Goal: Find specific page/section: Find specific page/section

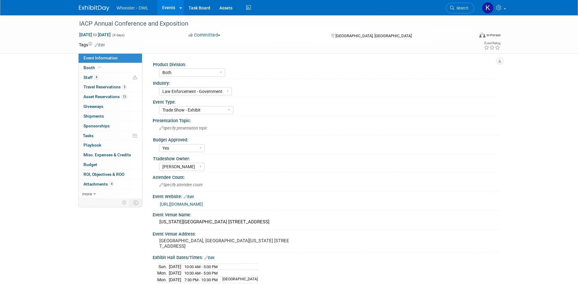
select select "Both"
select select "Law Enforcement - Government"
select select "Trade Show - Exhibit"
select select "Yes"
select select "Kamila Castaneda"
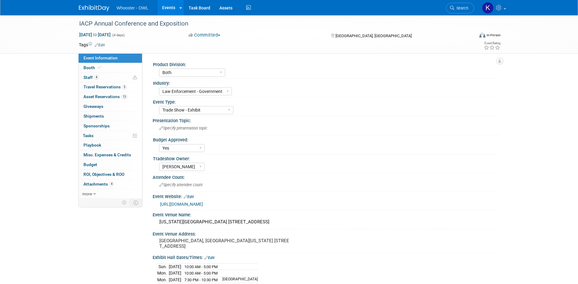
click at [168, 8] on link "Events" at bounding box center [169, 7] width 22 height 15
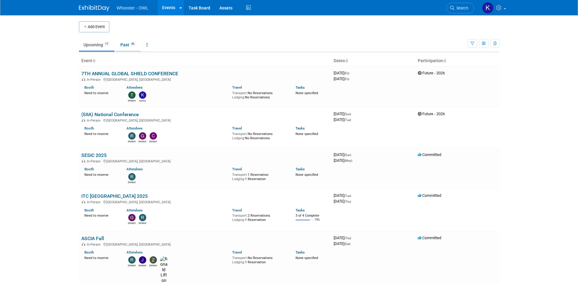
click at [129, 51] on li "Past 42" at bounding box center [128, 45] width 25 height 13
click at [130, 47] on link "Past 42" at bounding box center [128, 45] width 25 height 12
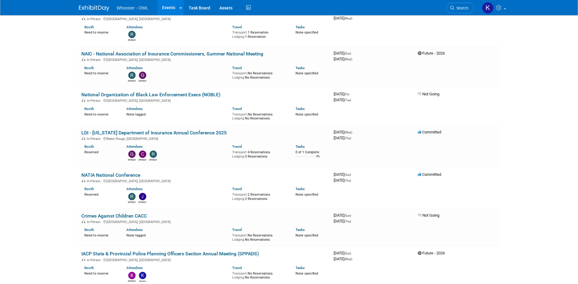
scroll to position [457, 0]
